Goal: Find specific fact: Find specific fact

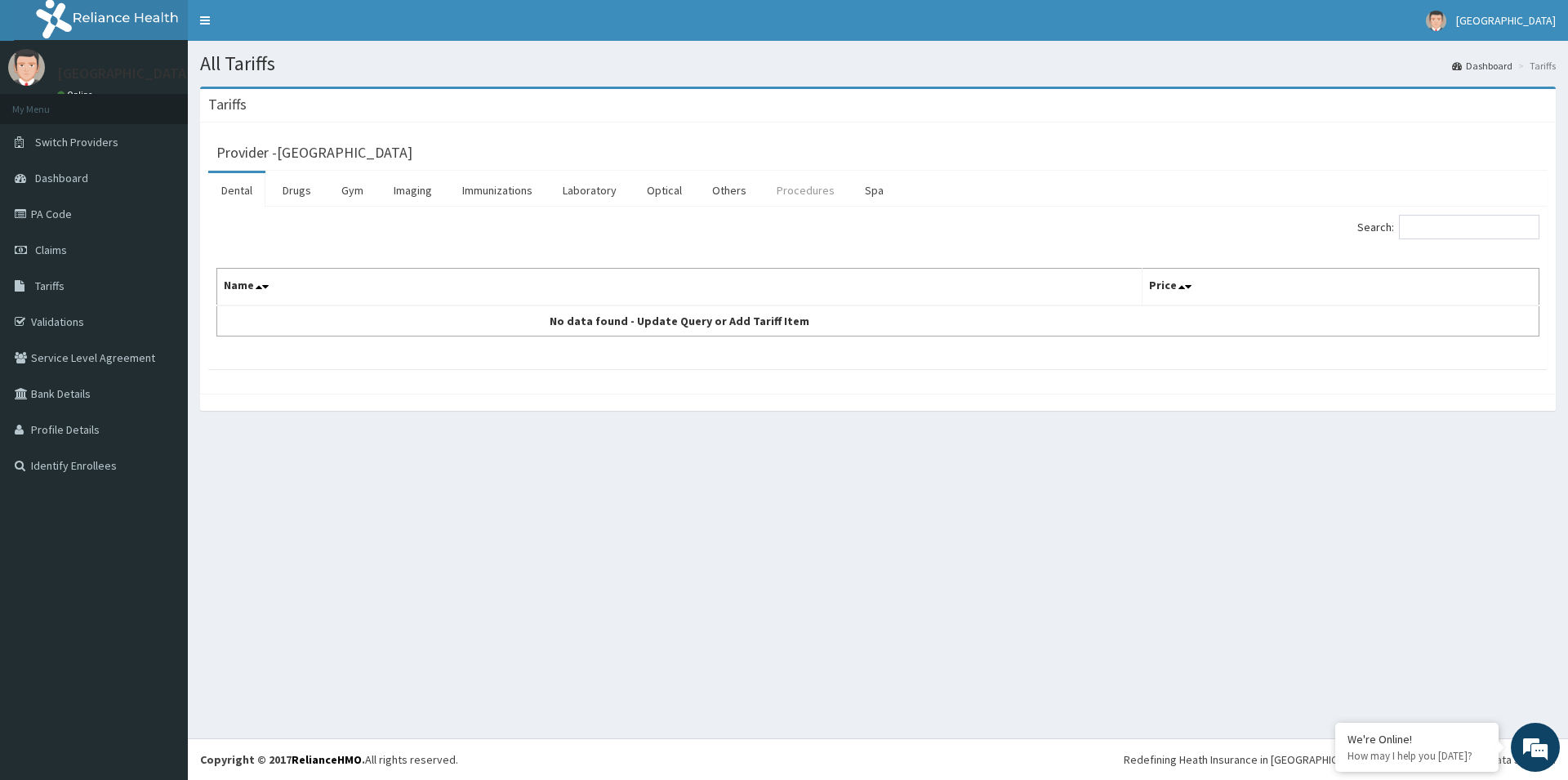
click at [794, 184] on link "Procedures" at bounding box center [805, 190] width 84 height 35
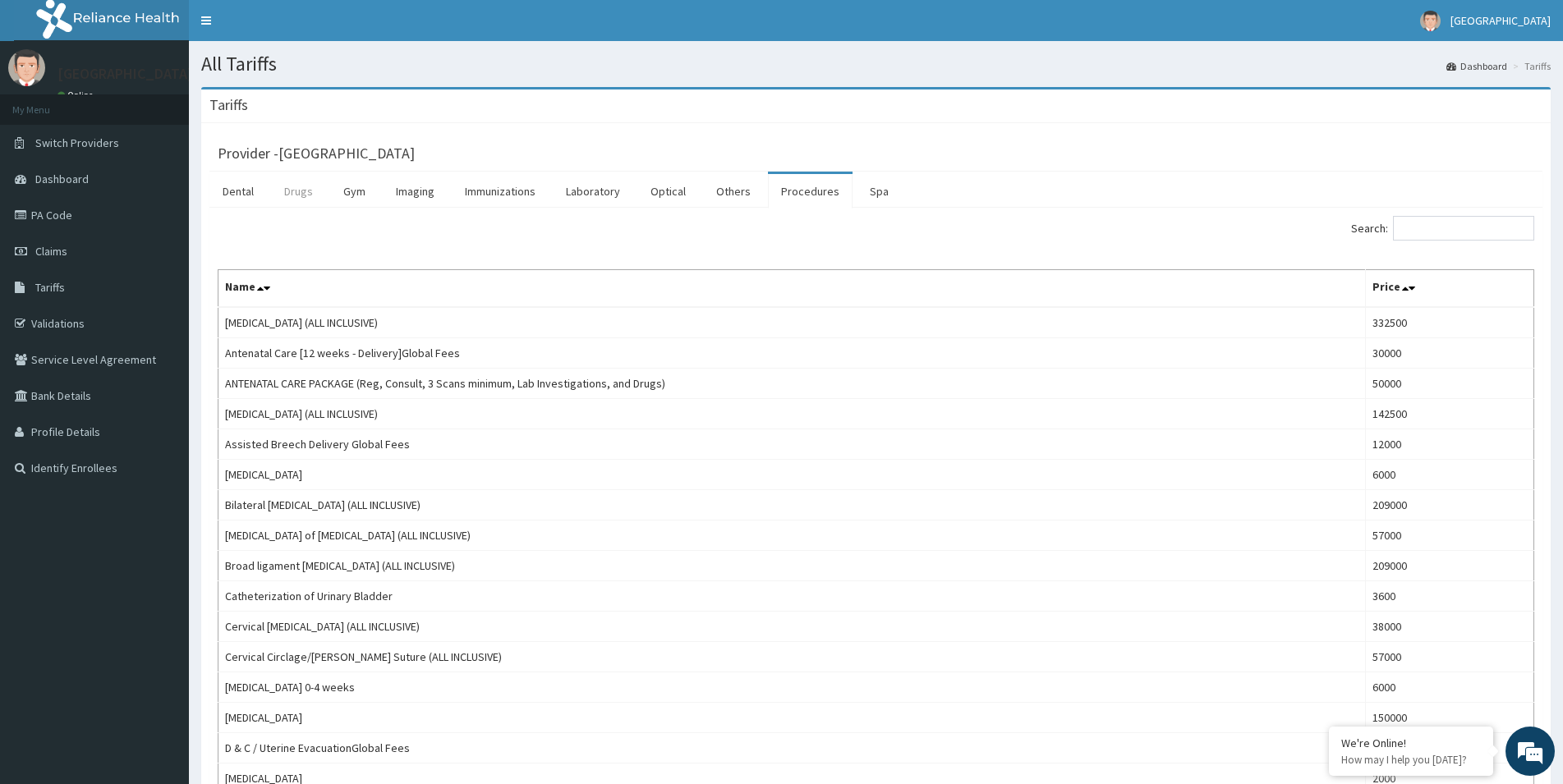
click at [311, 202] on link "Drugs" at bounding box center [298, 191] width 55 height 35
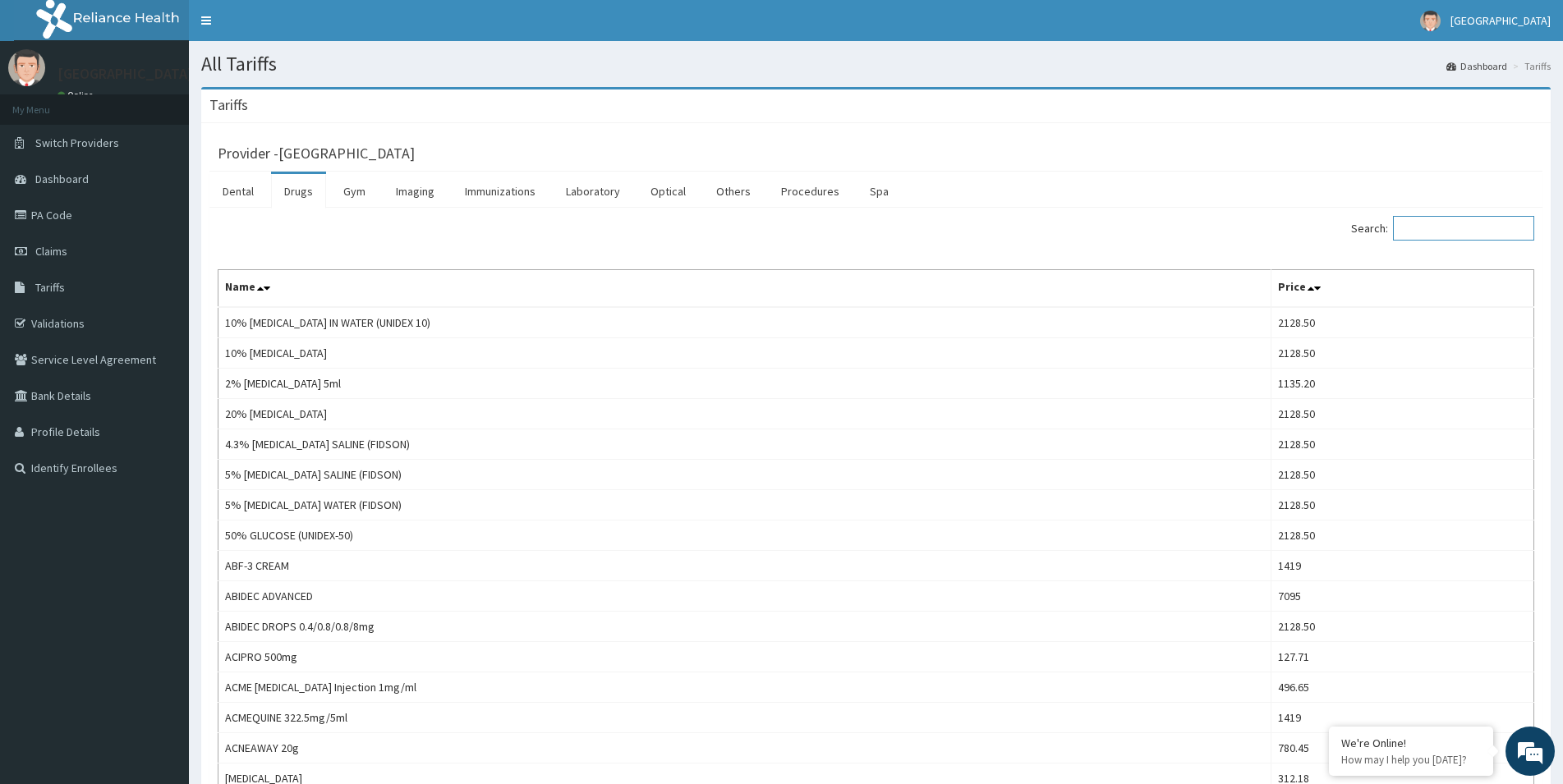
click at [1419, 226] on input "Search:" at bounding box center [1464, 228] width 142 height 25
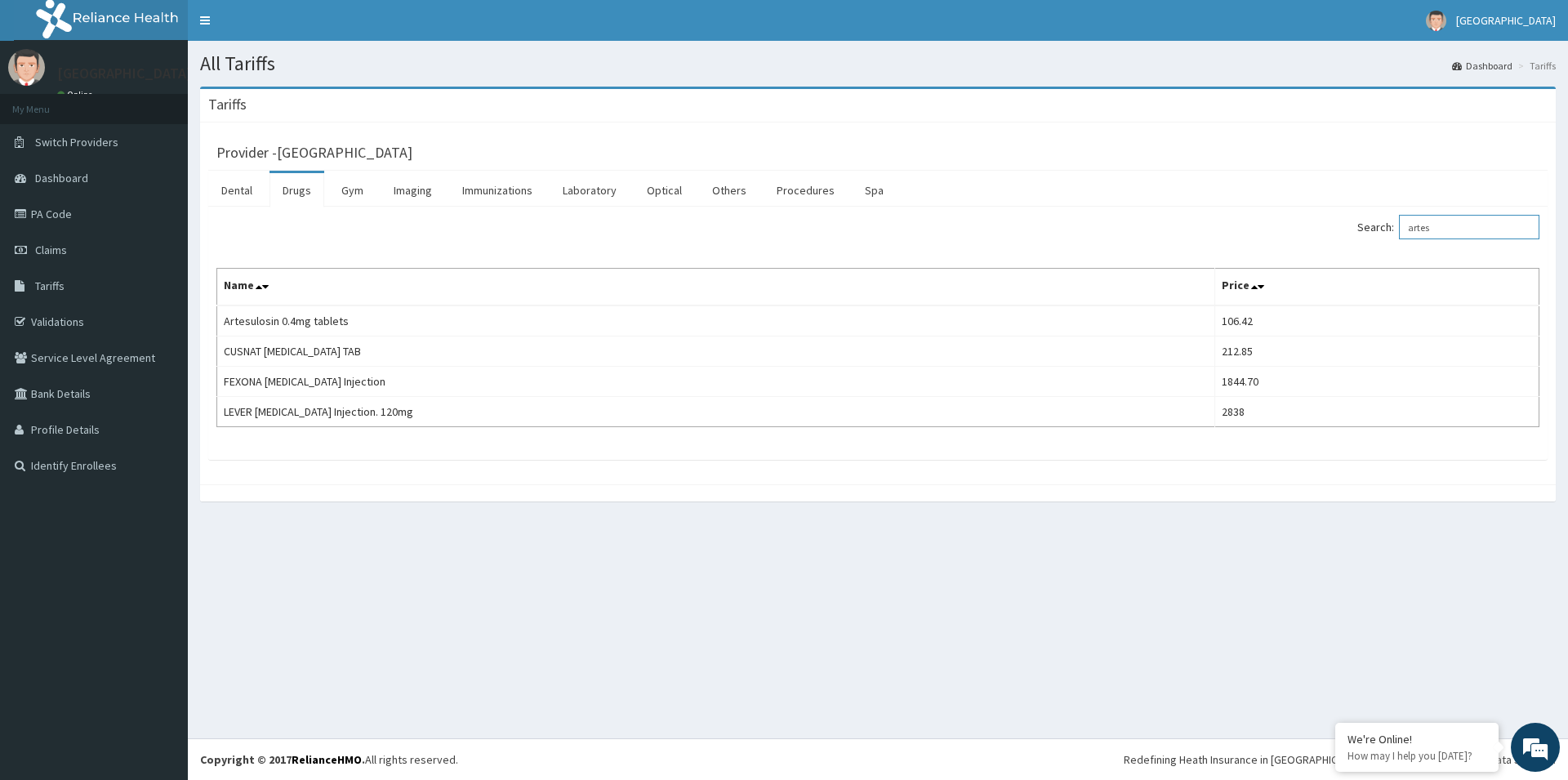
type input "artes"
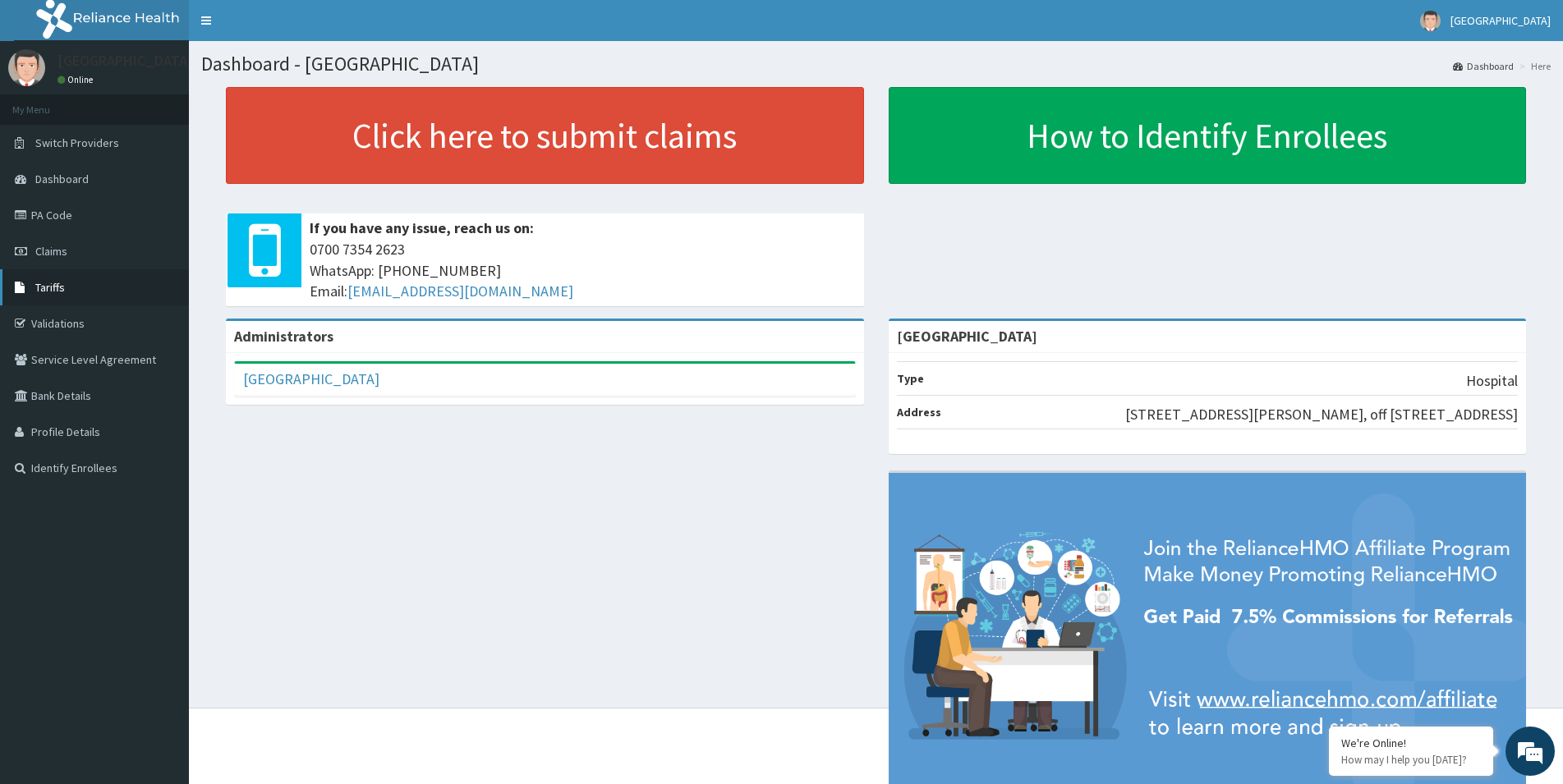
click at [55, 292] on span "Tariffs" at bounding box center [51, 287] width 30 height 15
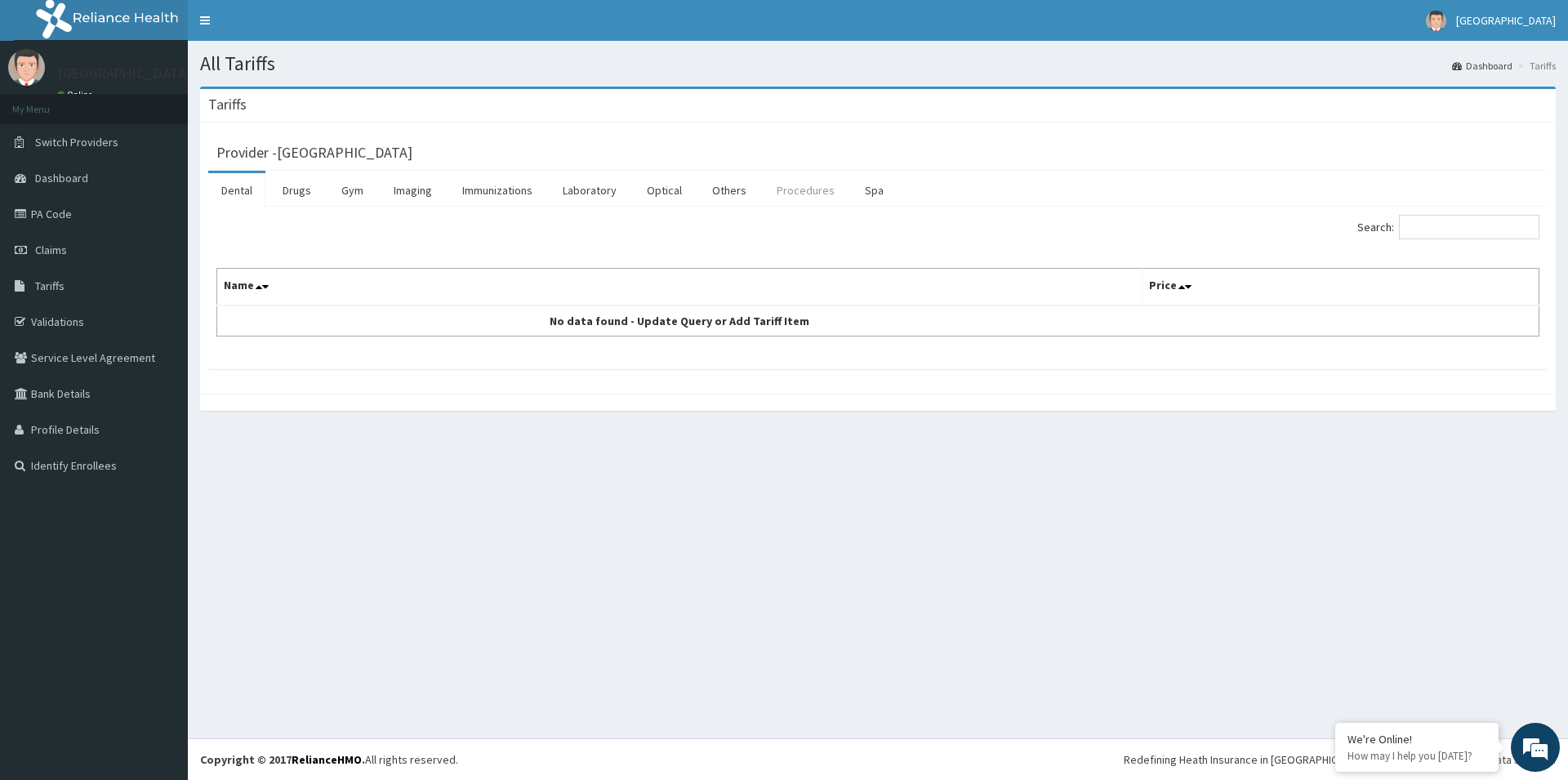
click at [791, 186] on link "Procedures" at bounding box center [805, 190] width 84 height 35
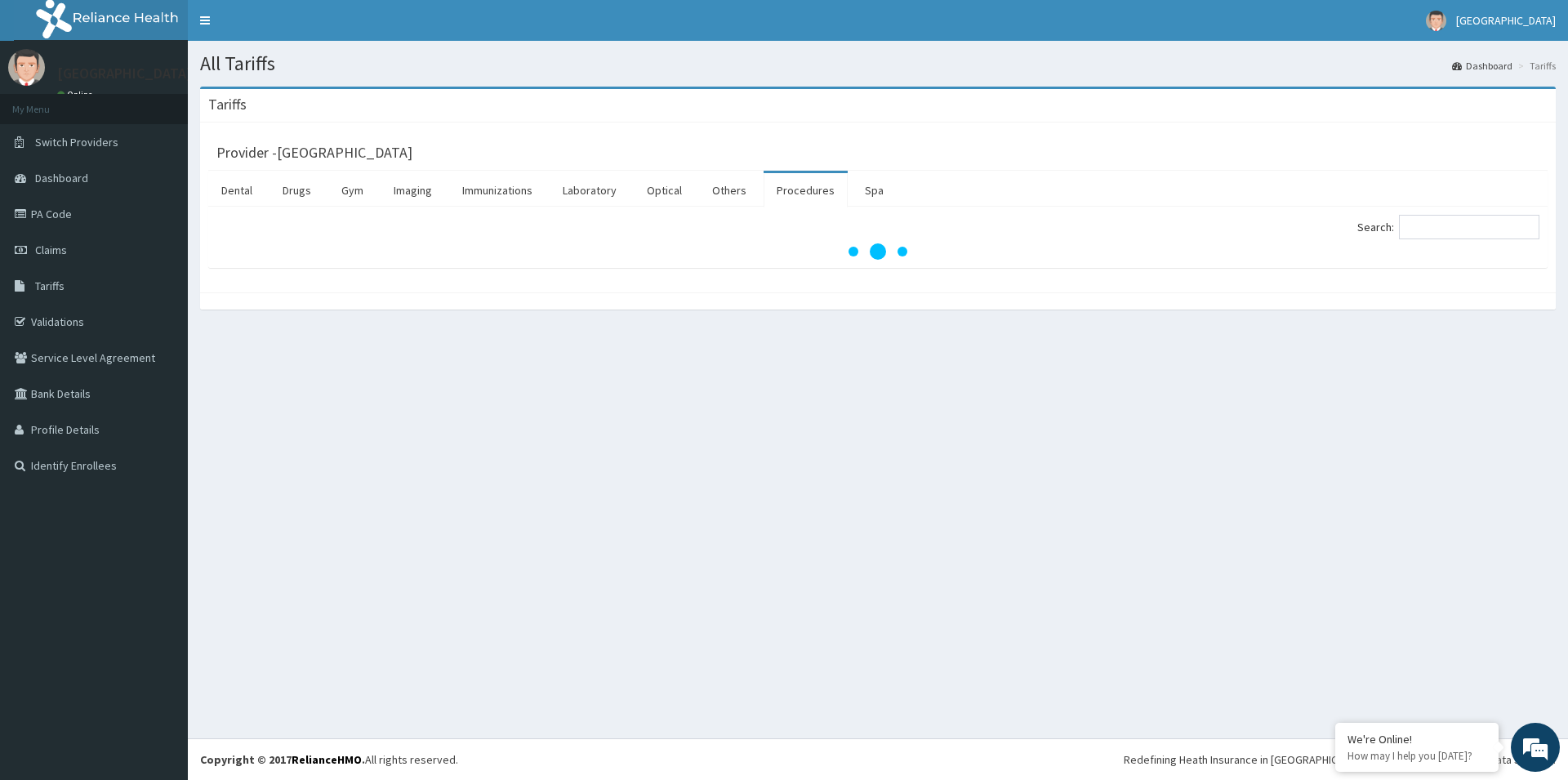
click at [791, 186] on link "Procedures" at bounding box center [805, 190] width 84 height 35
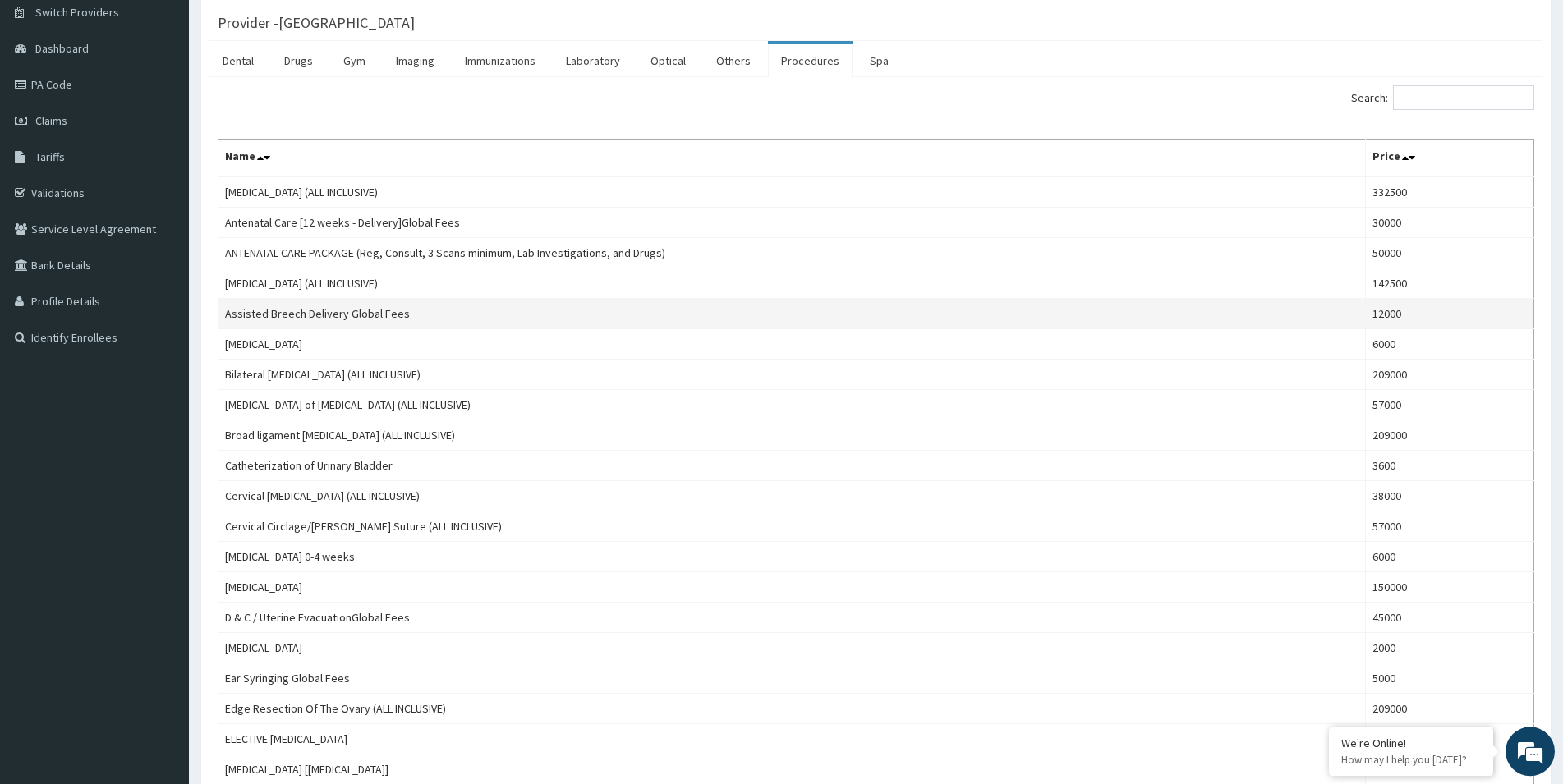
scroll to position [167, 0]
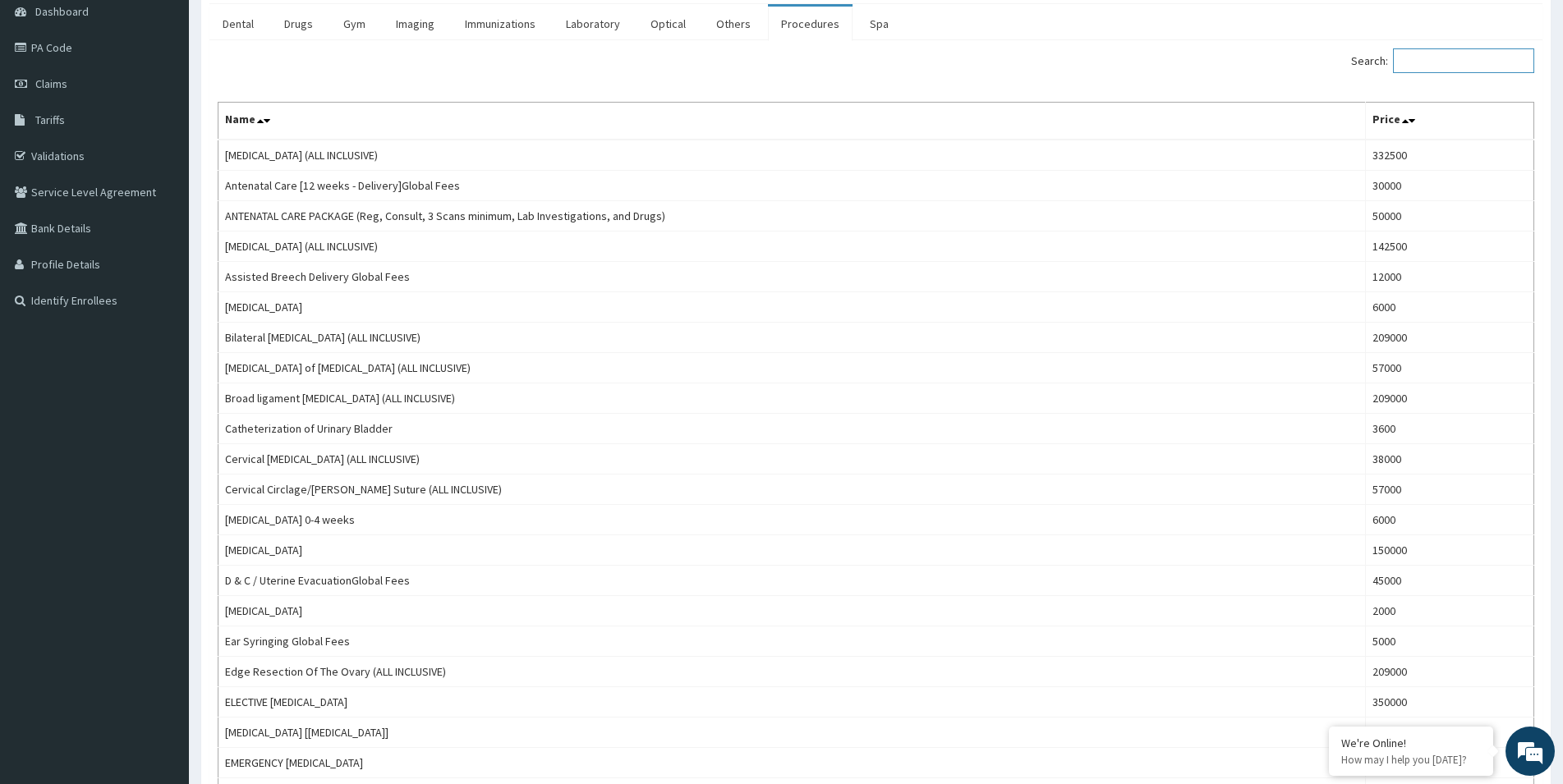
click at [1420, 63] on input "Search:" at bounding box center [1464, 61] width 142 height 25
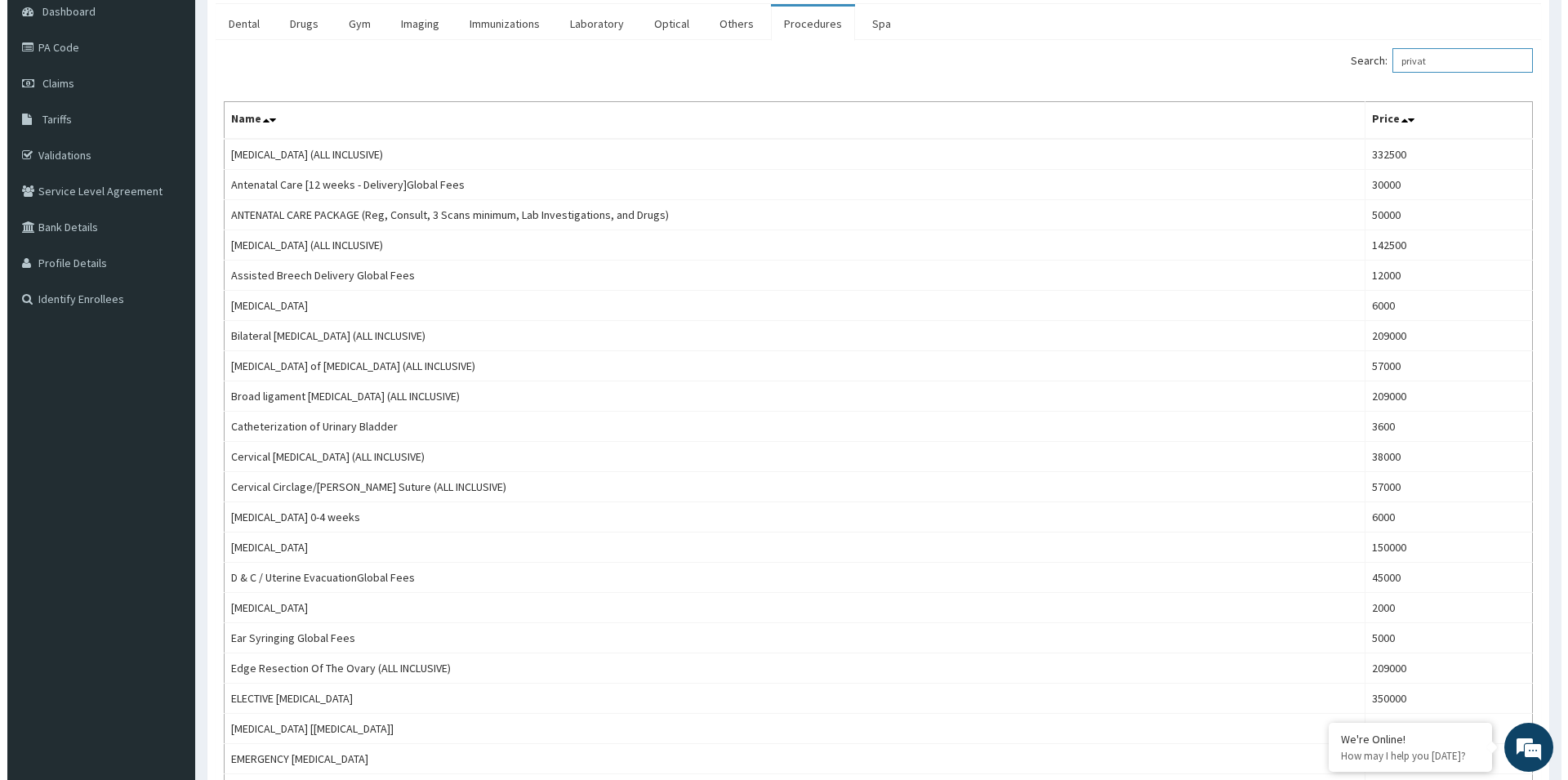
scroll to position [0, 0]
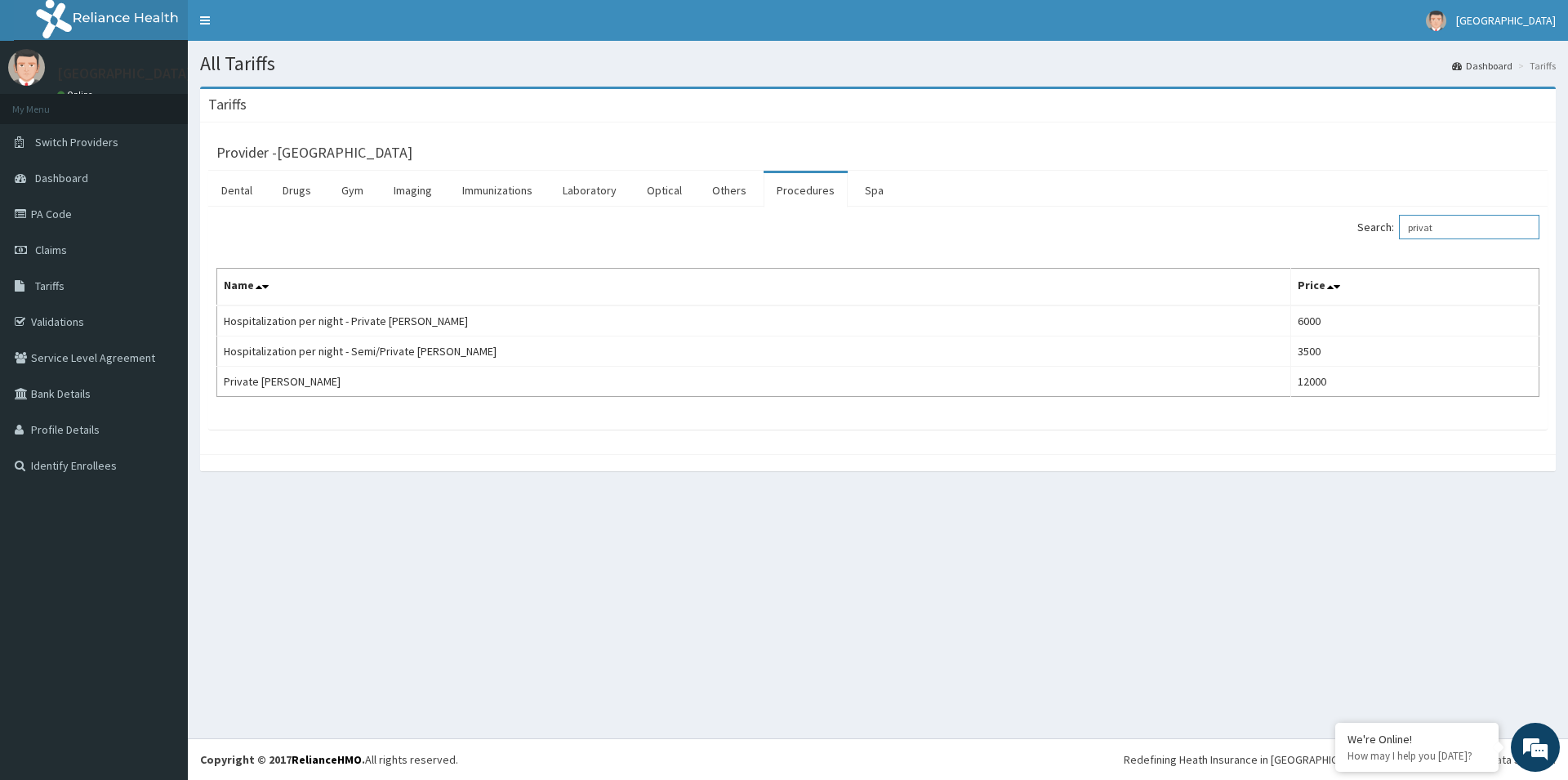
type input "privat"
click at [1411, 240] on input "privat" at bounding box center [1469, 227] width 141 height 25
click at [295, 197] on link "Drugs" at bounding box center [296, 190] width 54 height 35
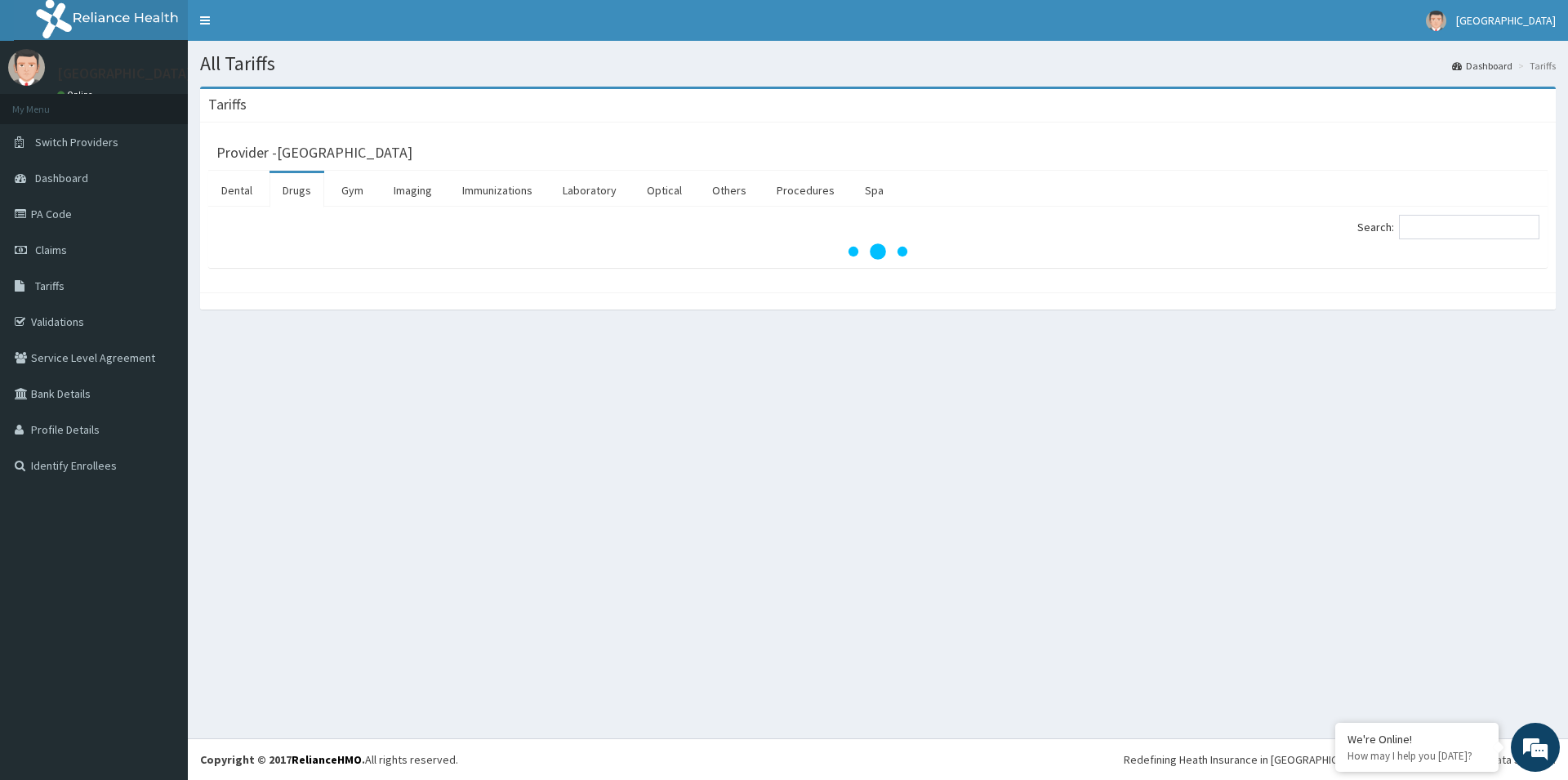
click at [295, 197] on link "Drugs" at bounding box center [296, 190] width 54 height 35
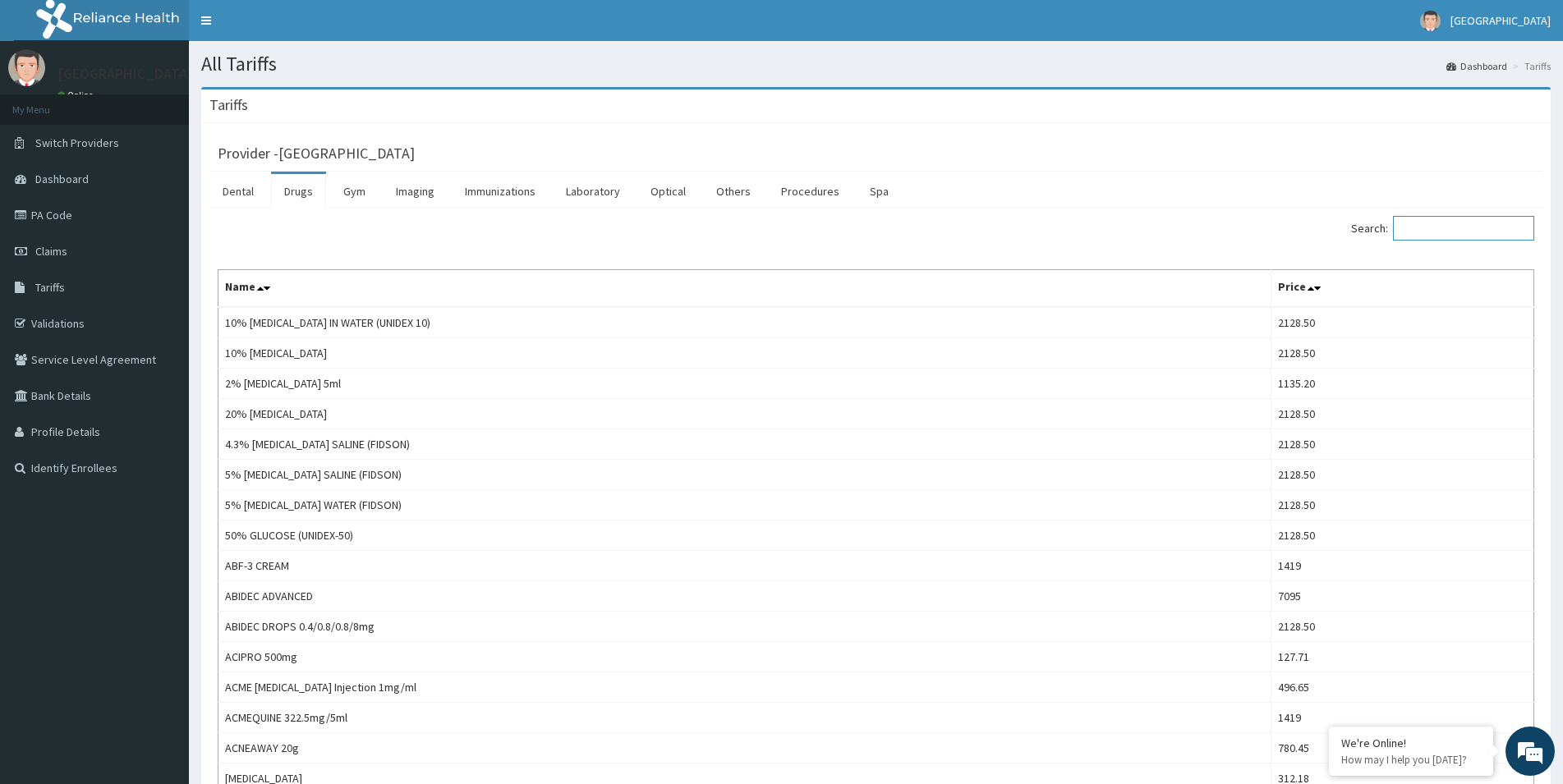
click at [1436, 224] on input "Search:" at bounding box center [1464, 228] width 142 height 25
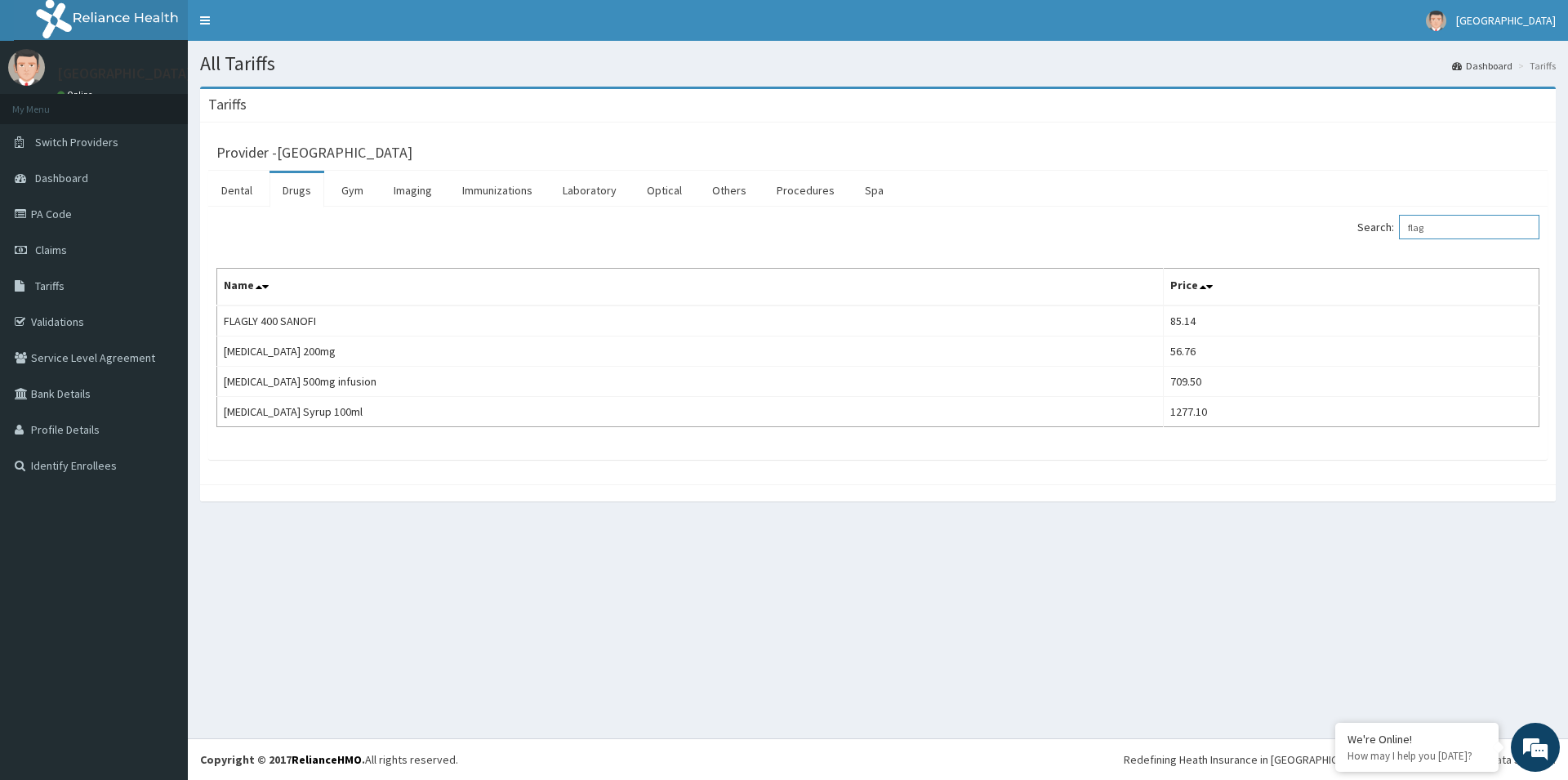
click at [1454, 233] on input "flag" at bounding box center [1469, 227] width 141 height 25
drag, startPoint x: 1454, startPoint y: 233, endPoint x: 1405, endPoint y: 240, distance: 49.5
click at [1405, 240] on input "flag" at bounding box center [1469, 227] width 141 height 25
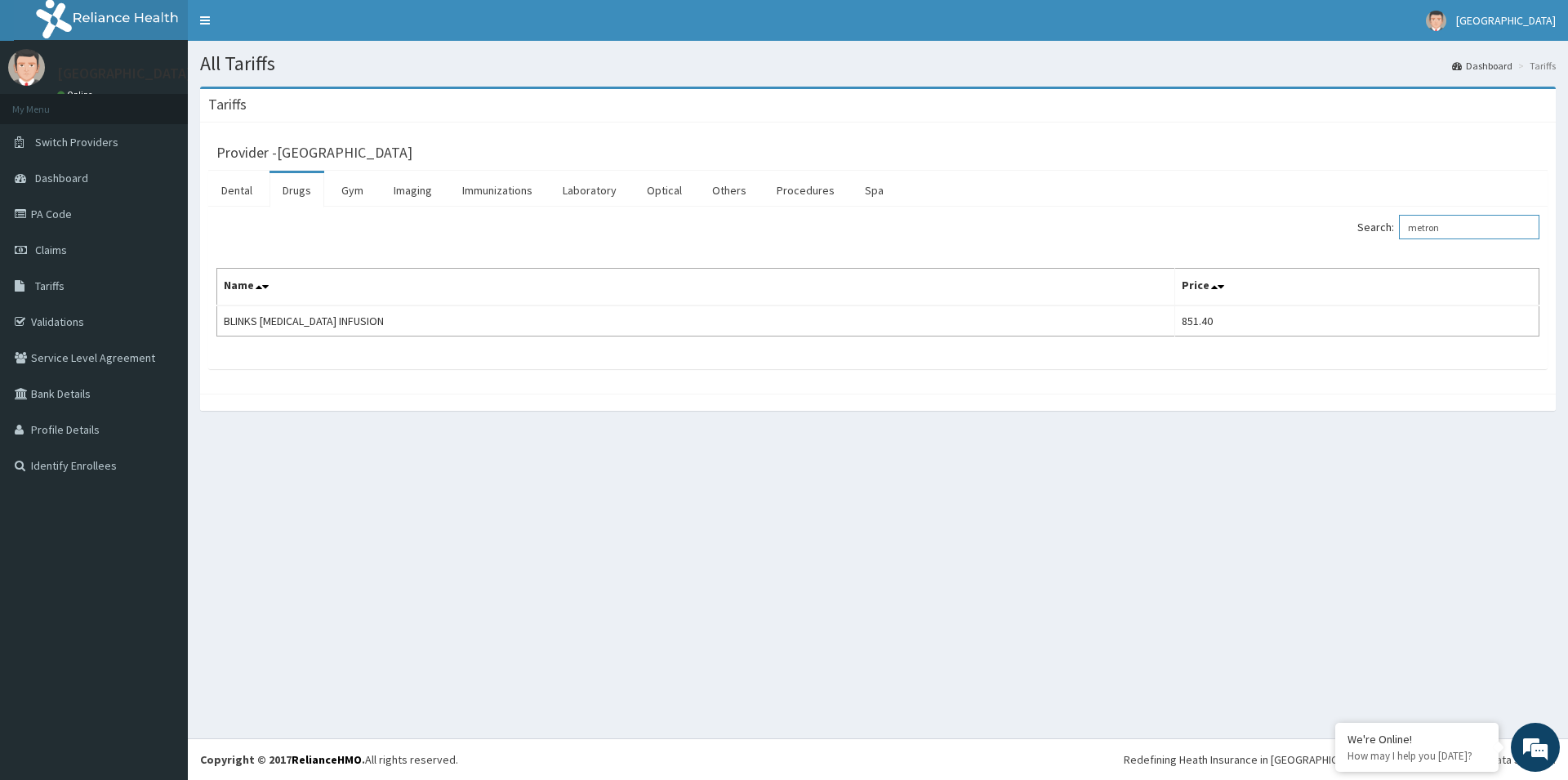
type input "metron"
